Goal: Task Accomplishment & Management: Use online tool/utility

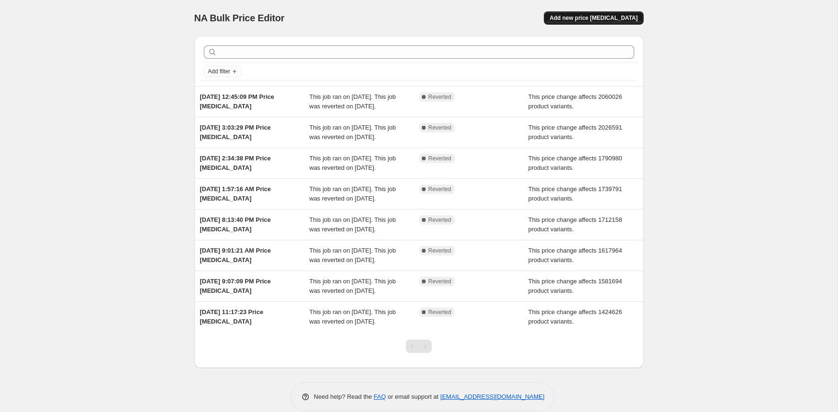
click at [612, 18] on span "Add new price [MEDICAL_DATA]" at bounding box center [593, 18] width 88 height 8
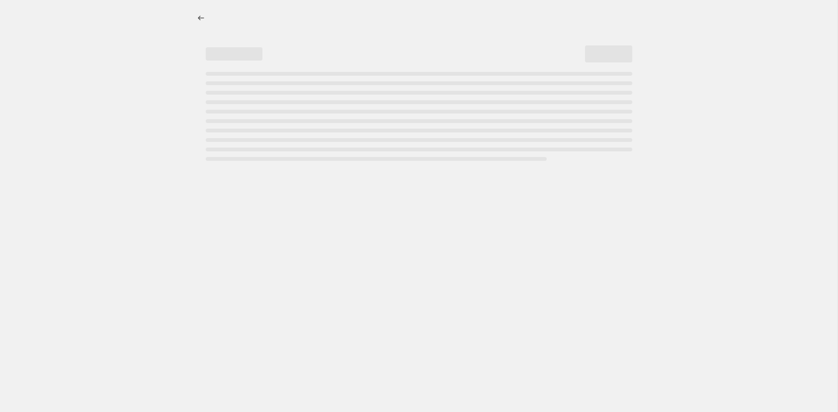
select select "percentage"
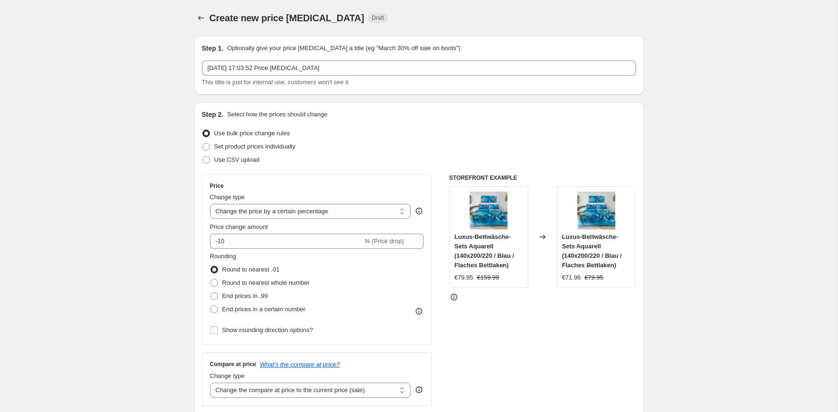
click at [298, 76] on div "[DATE] 17:03:52 Price [MEDICAL_DATA] This title is just for internal use, custo…" at bounding box center [419, 74] width 434 height 26
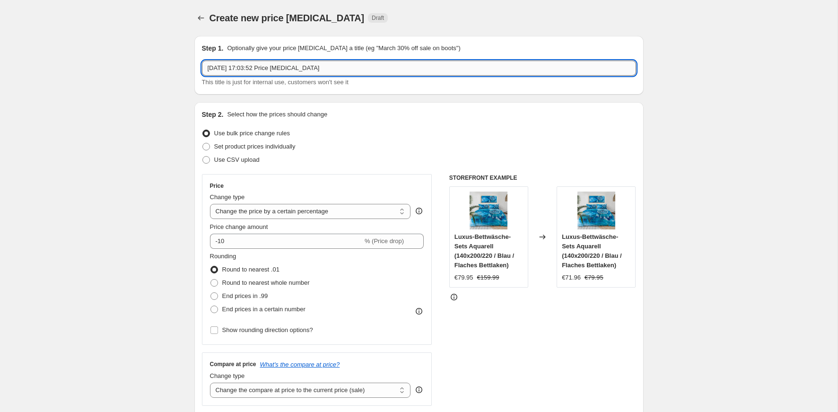
click at [295, 68] on input "[DATE] 17:03:52 Price [MEDICAL_DATA]" at bounding box center [419, 68] width 434 height 15
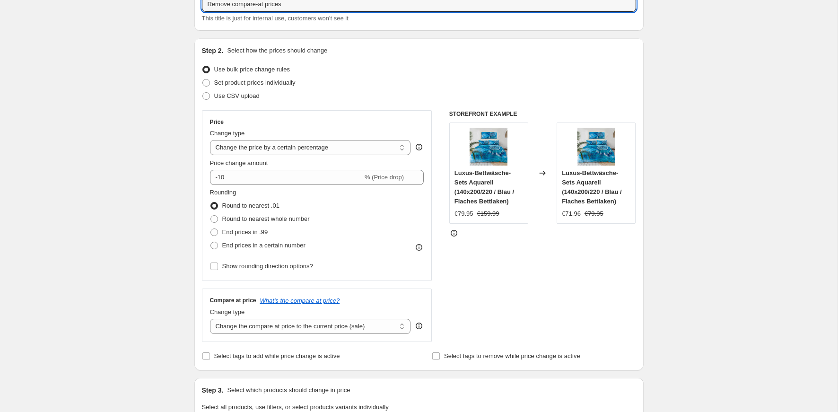
scroll to position [76, 0]
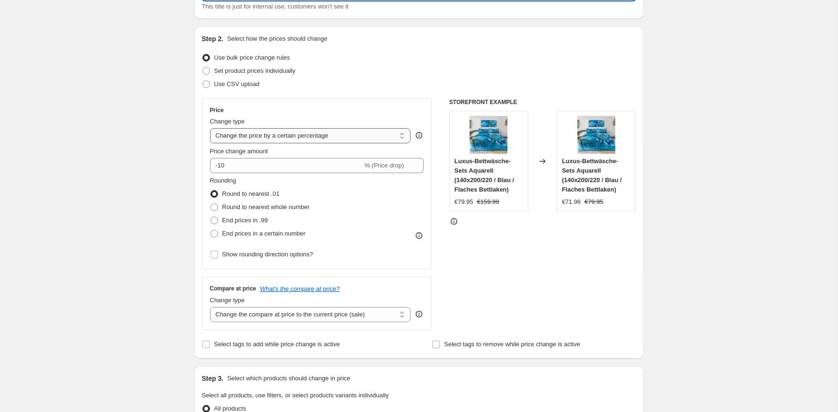
type input "Remove compare-at prices"
click at [283, 142] on select "Change the price to a certain amount Change the price by a certain amount Chang…" at bounding box center [310, 135] width 201 height 15
select select "no_change"
click at [210, 128] on select "Change the price to a certain amount Change the price by a certain amount Chang…" at bounding box center [310, 135] width 201 height 15
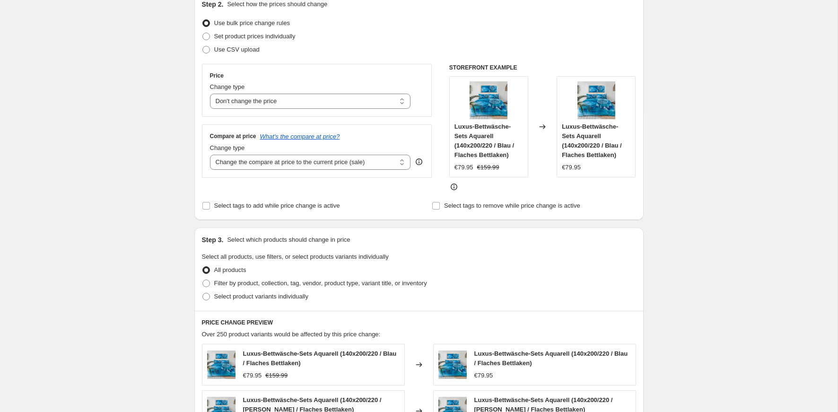
scroll to position [122, 0]
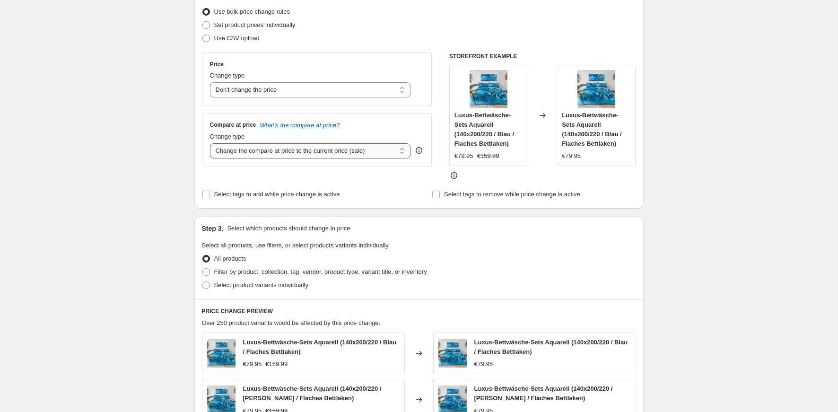
click at [273, 149] on select "Change the compare at price to the current price (sale) Change the compare at p…" at bounding box center [310, 150] width 201 height 15
select select "remove"
click at [210, 143] on select "Change the compare at price to the current price (sale) Change the compare at p…" at bounding box center [310, 150] width 201 height 15
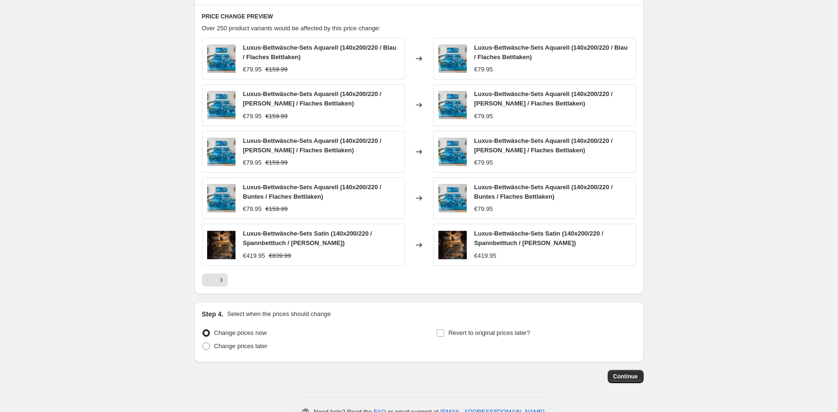
scroll to position [445, 0]
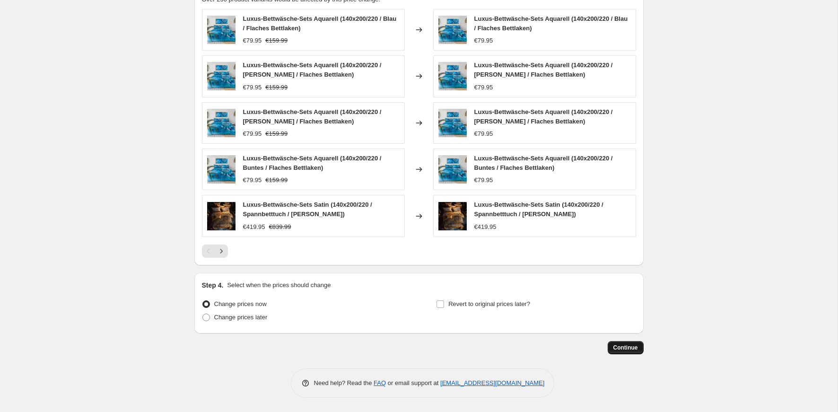
click at [627, 348] on span "Continue" at bounding box center [625, 348] width 25 height 8
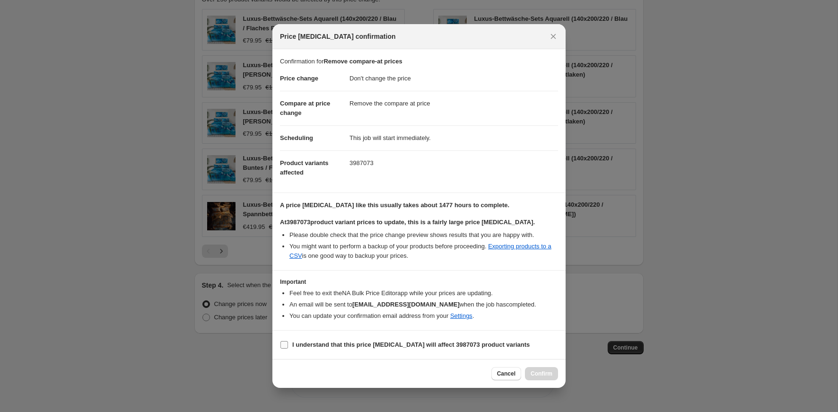
click at [354, 344] on b "I understand that this price [MEDICAL_DATA] will affect 3987073 product variants" at bounding box center [410, 344] width 237 height 7
click at [288, 344] on input "I understand that this price [MEDICAL_DATA] will affect 3987073 product variants" at bounding box center [284, 345] width 8 height 8
checkbox input "true"
click at [507, 373] on span "Cancel" at bounding box center [506, 374] width 18 height 8
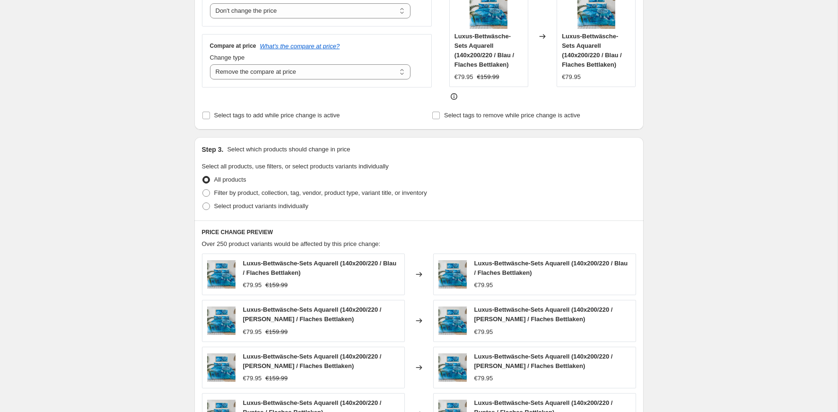
scroll to position [200, 0]
click at [230, 192] on span "Filter by product, collection, tag, vendor, product type, variant title, or inv…" at bounding box center [320, 193] width 213 height 7
click at [203, 190] on input "Filter by product, collection, tag, vendor, product type, variant title, or inv…" at bounding box center [202, 190] width 0 height 0
radio input "true"
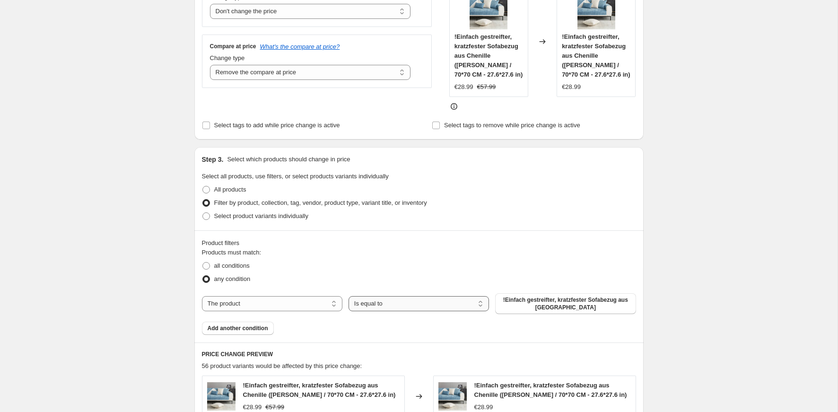
click at [395, 298] on select "Is equal to Is not equal to" at bounding box center [418, 303] width 140 height 15
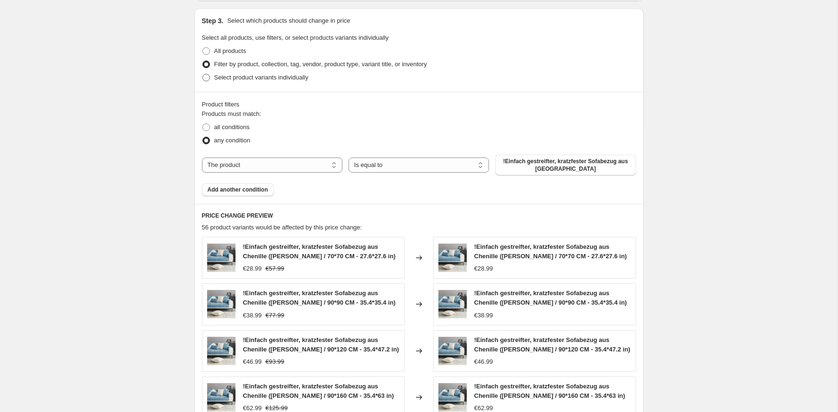
scroll to position [339, 0]
click at [287, 137] on div "any condition" at bounding box center [419, 139] width 434 height 13
click at [251, 78] on span "Select product variants individually" at bounding box center [261, 76] width 94 height 7
click at [203, 74] on input "Select product variants individually" at bounding box center [202, 73] width 0 height 0
radio input "true"
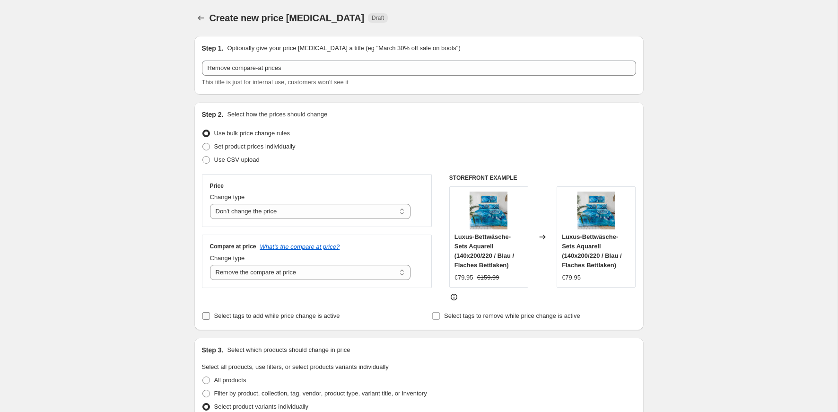
scroll to position [220, 0]
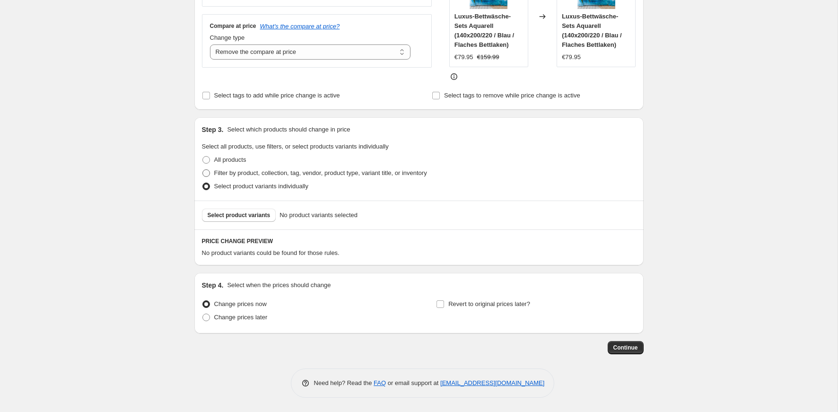
click at [229, 174] on span "Filter by product, collection, tag, vendor, product type, variant title, or inv…" at bounding box center [320, 172] width 213 height 7
click at [203, 170] on input "Filter by product, collection, tag, vendor, product type, variant title, or inv…" at bounding box center [202, 169] width 0 height 0
radio input "true"
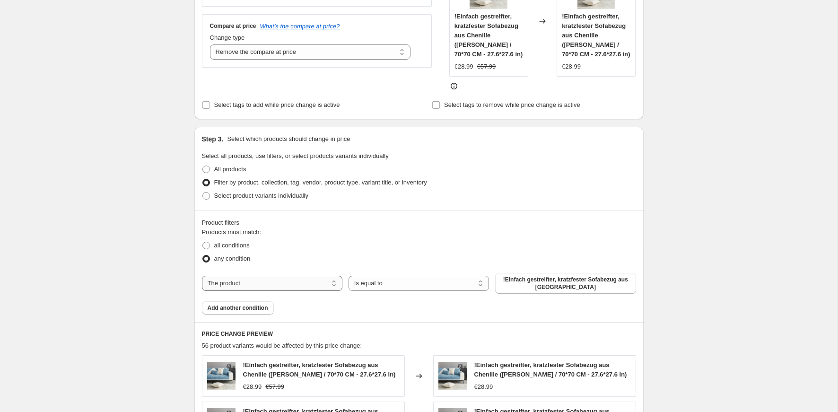
click at [309, 285] on select "The product The product's collection The product's tag The product's vendor The…" at bounding box center [272, 283] width 140 height 15
select select "product_status"
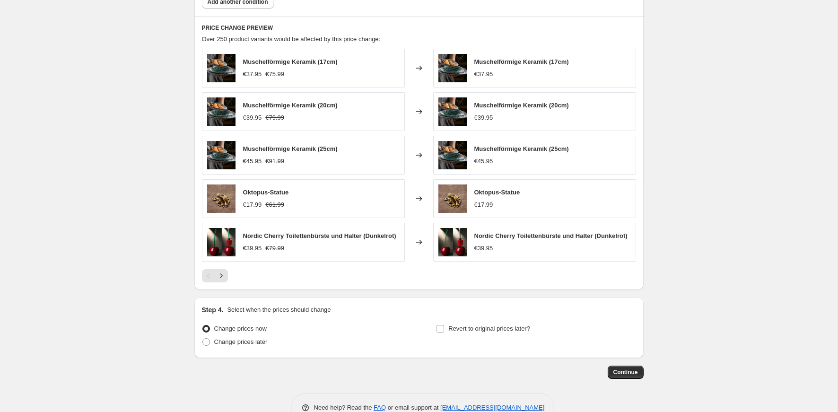
scroll to position [525, 0]
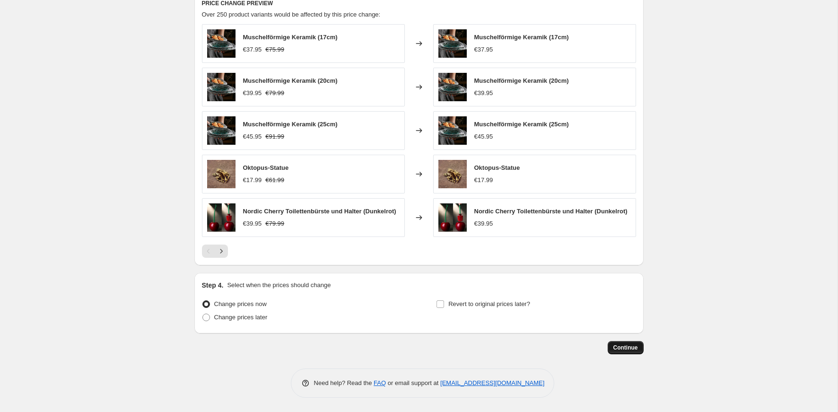
click at [622, 352] on button "Continue" at bounding box center [626, 347] width 36 height 13
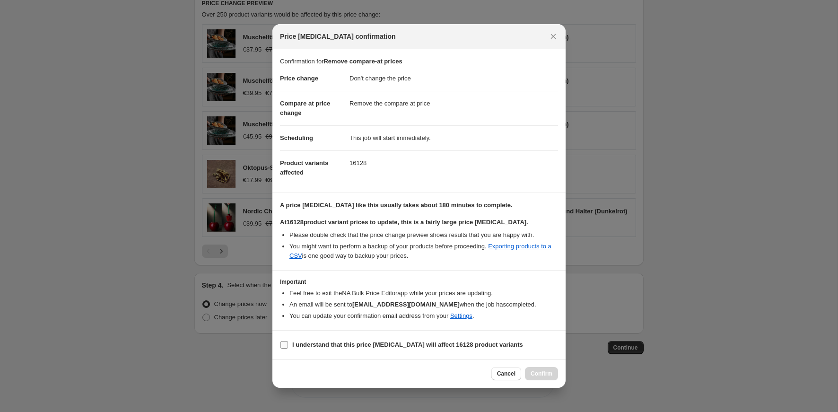
click at [305, 341] on b "I understand that this price [MEDICAL_DATA] will affect 16128 product variants" at bounding box center [407, 344] width 231 height 7
click at [288, 341] on input "I understand that this price [MEDICAL_DATA] will affect 16128 product variants" at bounding box center [284, 345] width 8 height 8
checkbox input "true"
click at [539, 369] on button "Confirm" at bounding box center [541, 373] width 33 height 13
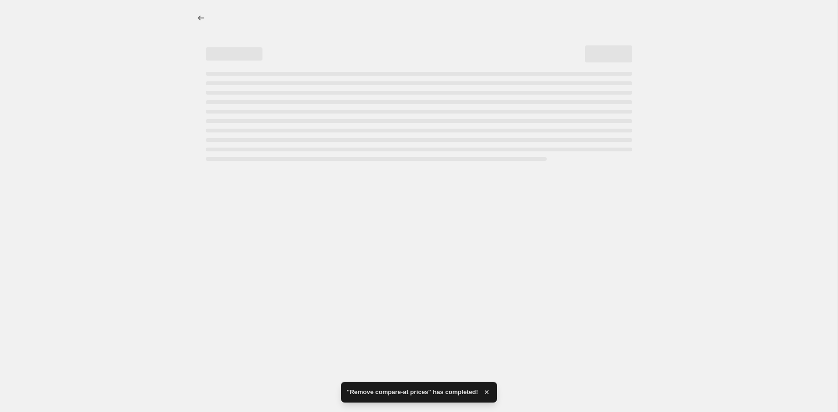
select select "no_change"
select select "remove"
select select "product_status"
